Goal: Task Accomplishment & Management: Use online tool/utility

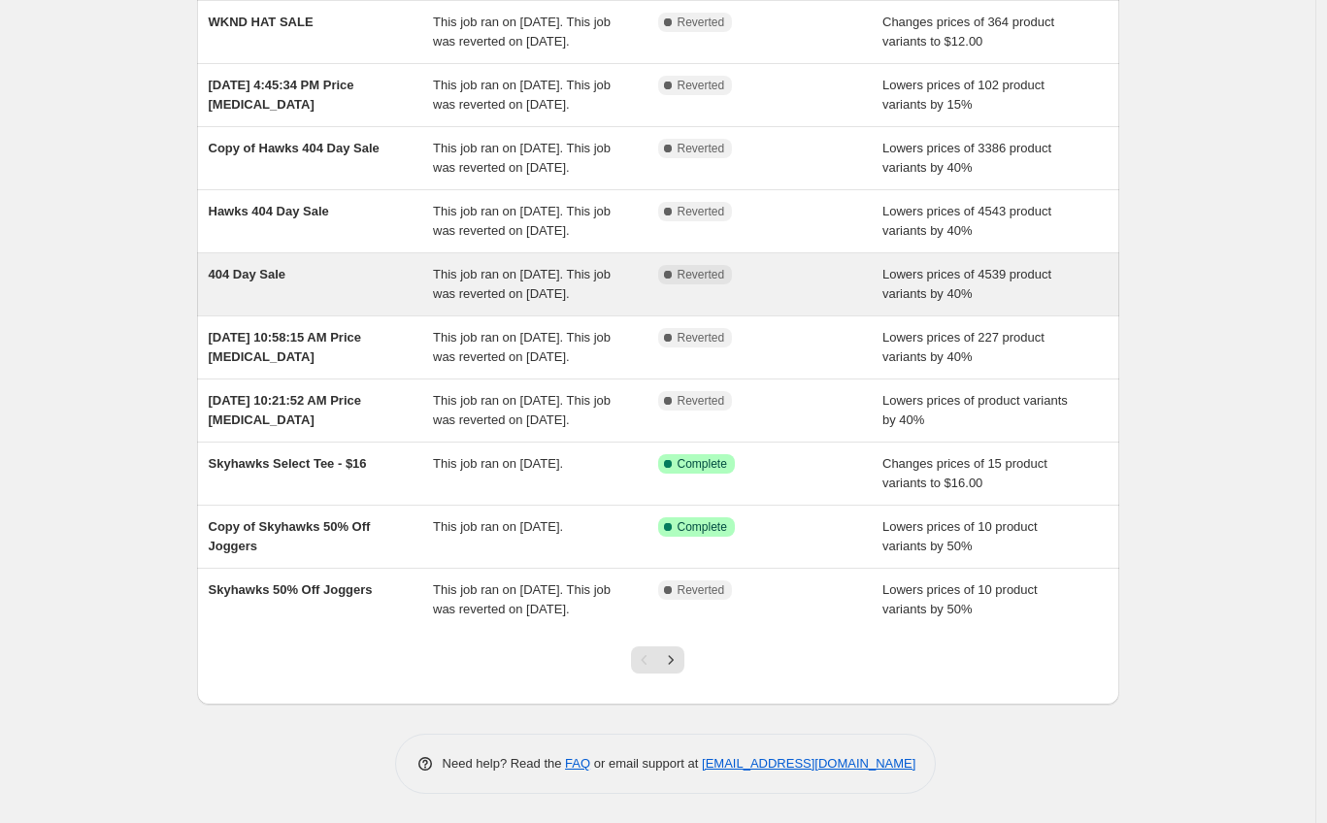
scroll to position [215, 0]
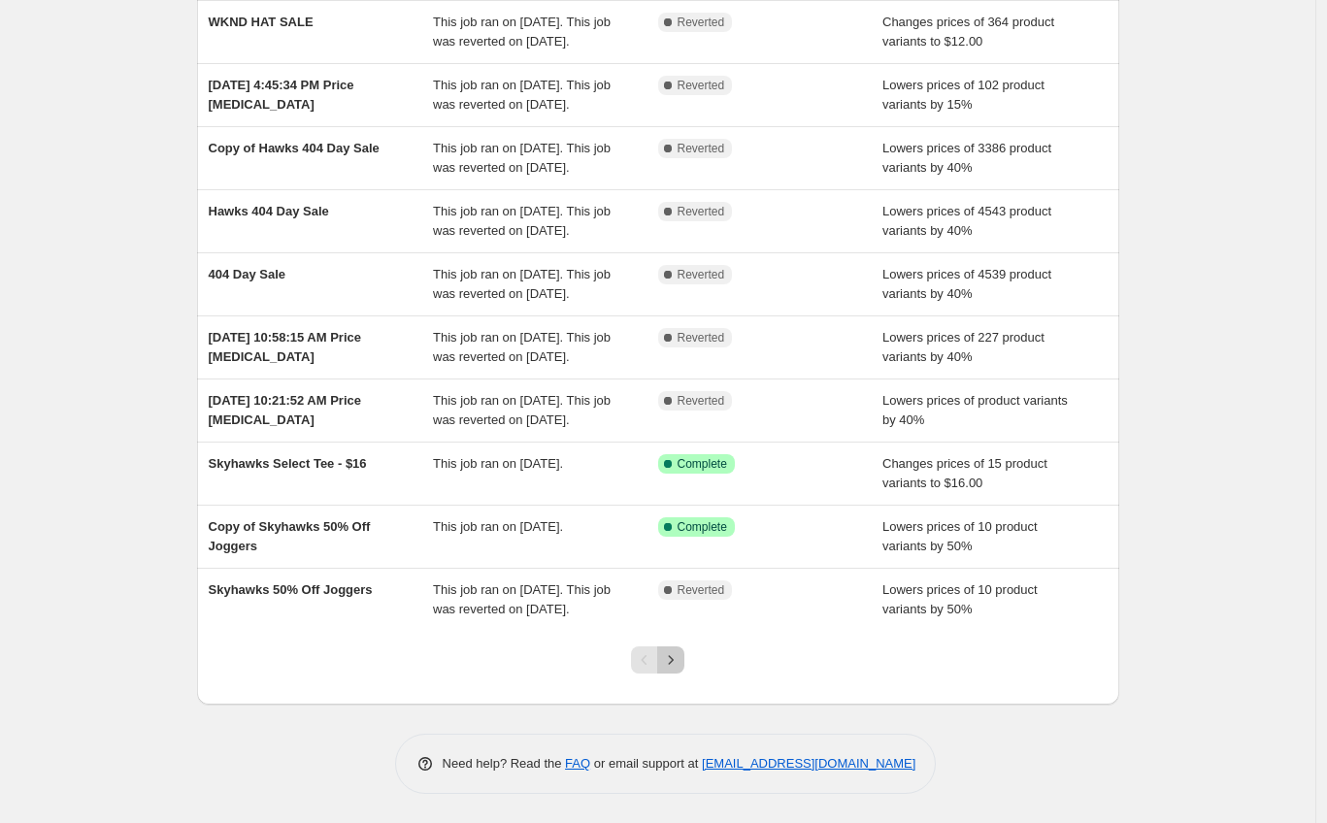
click at [680, 670] on icon "Next" at bounding box center [670, 659] width 19 height 19
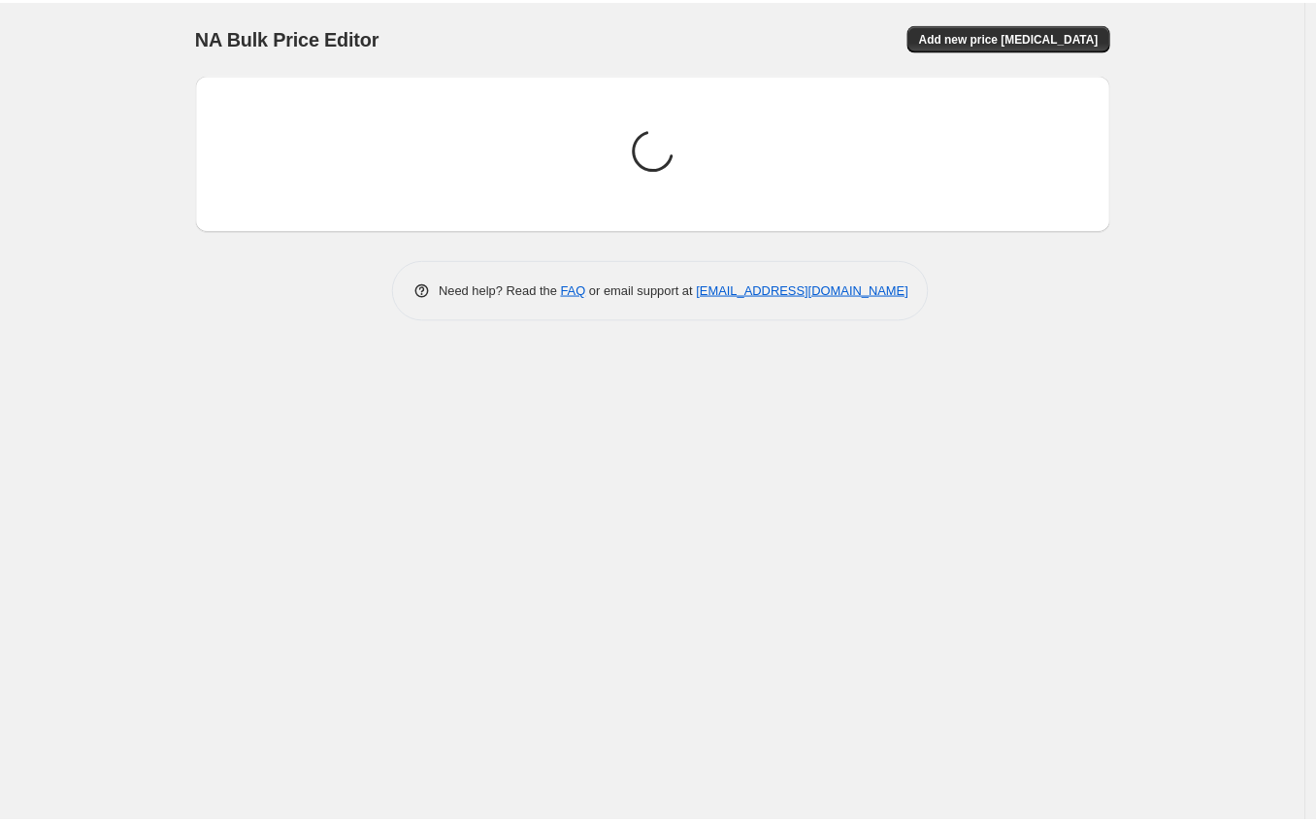
scroll to position [0, 0]
